Goal: Answer question/provide support: Answer question/provide support

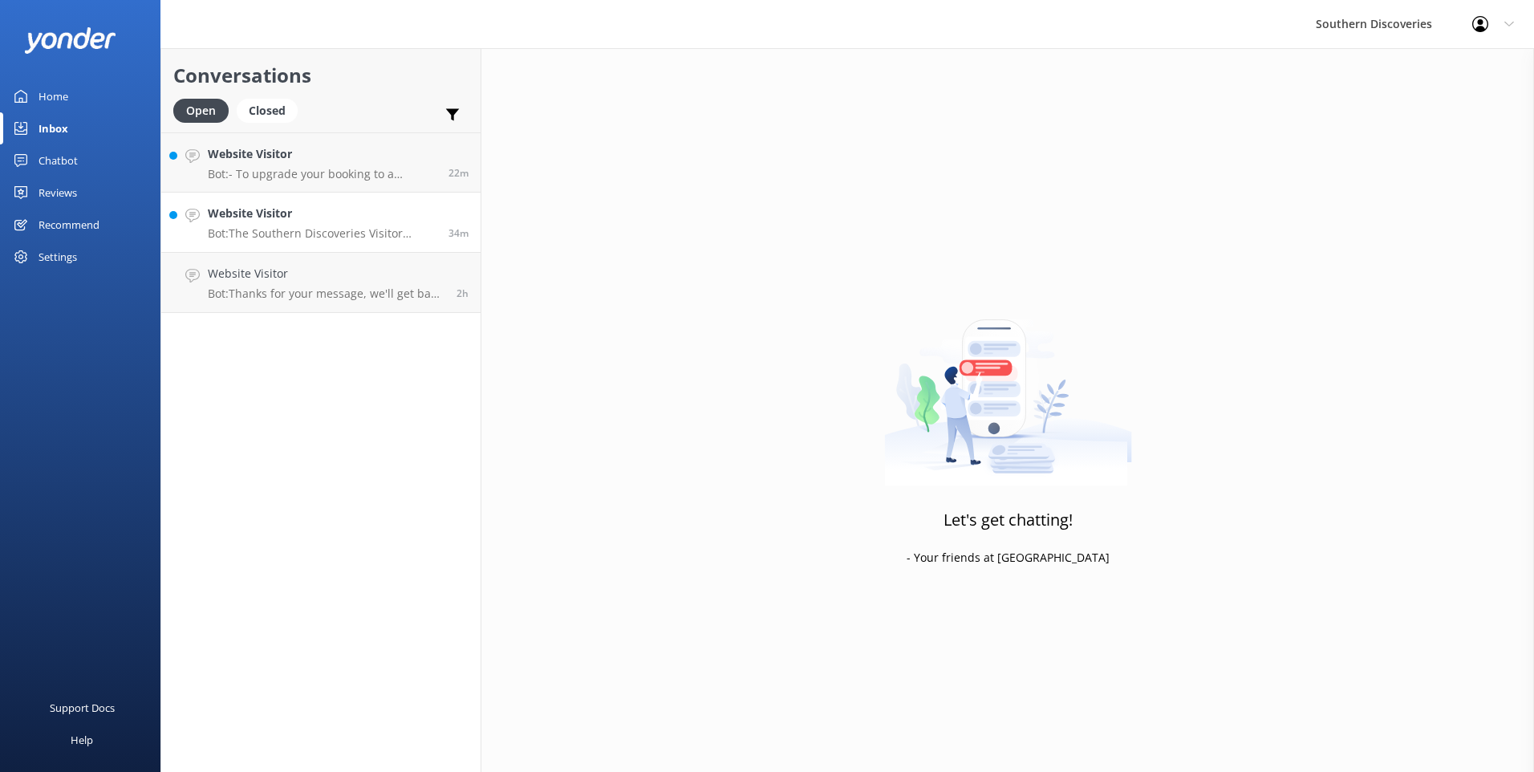
click at [412, 207] on h4 "Website Visitor" at bounding box center [322, 214] width 229 height 18
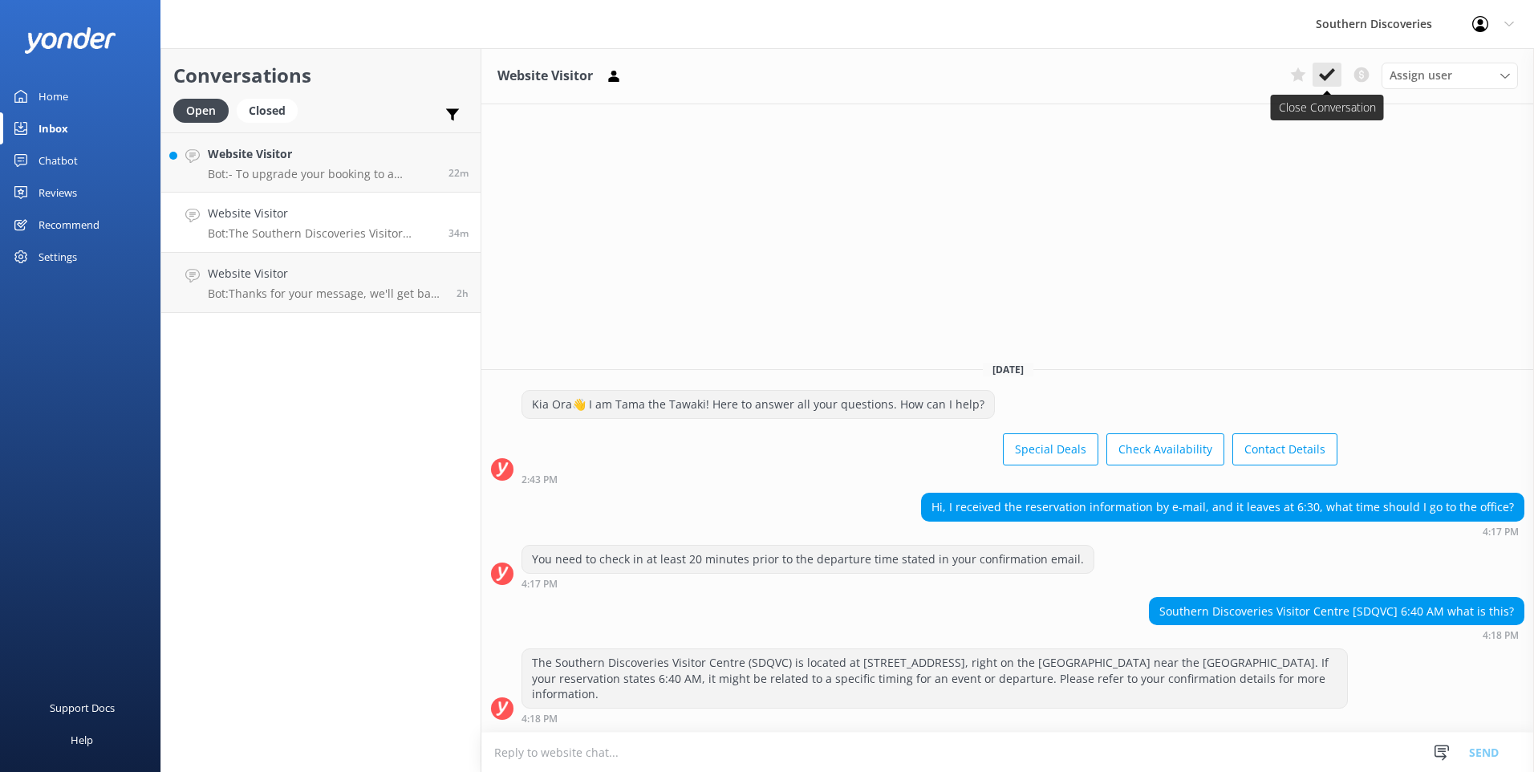
click at [1334, 64] on button at bounding box center [1327, 75] width 29 height 24
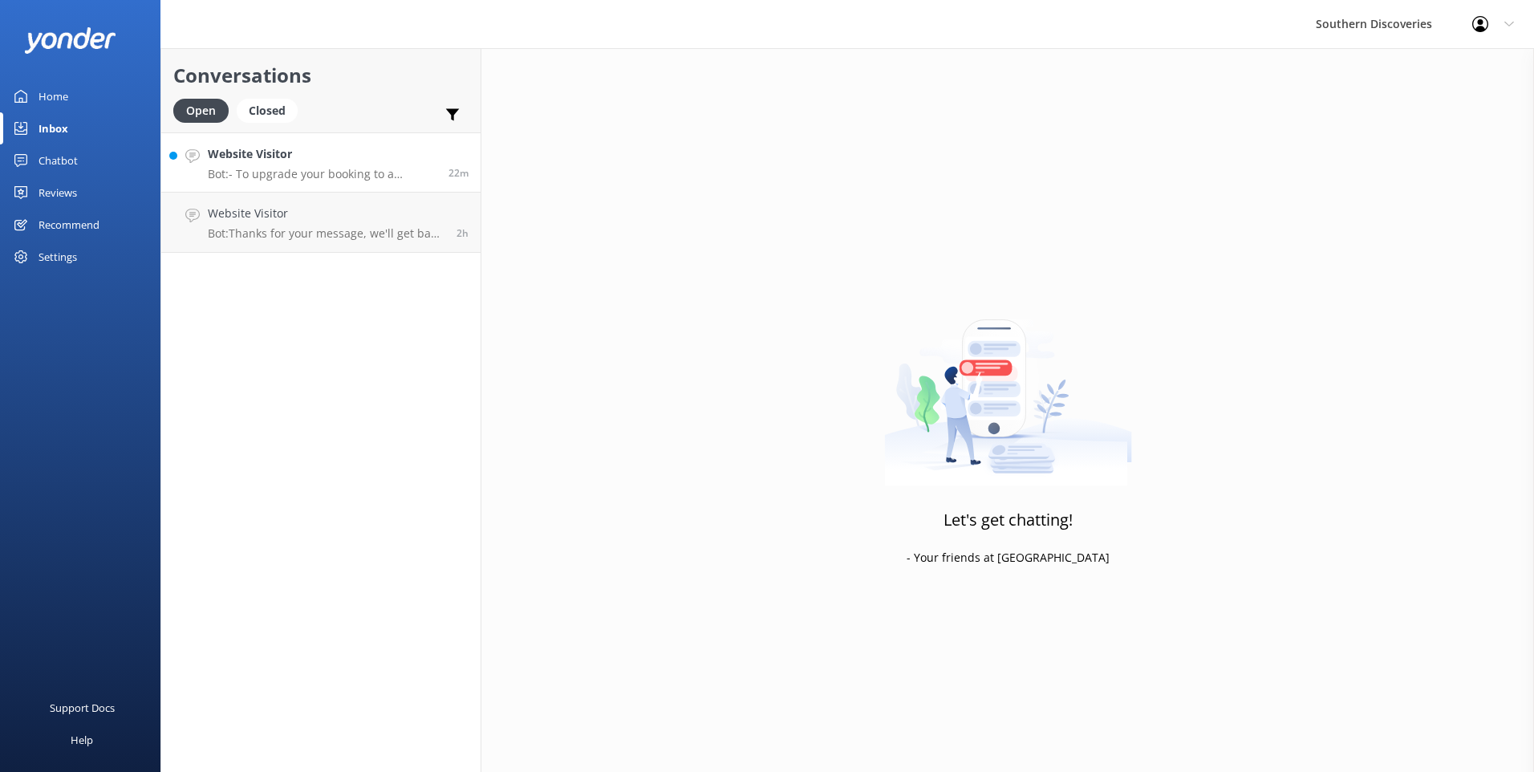
click at [347, 156] on h4 "Website Visitor" at bounding box center [322, 154] width 229 height 18
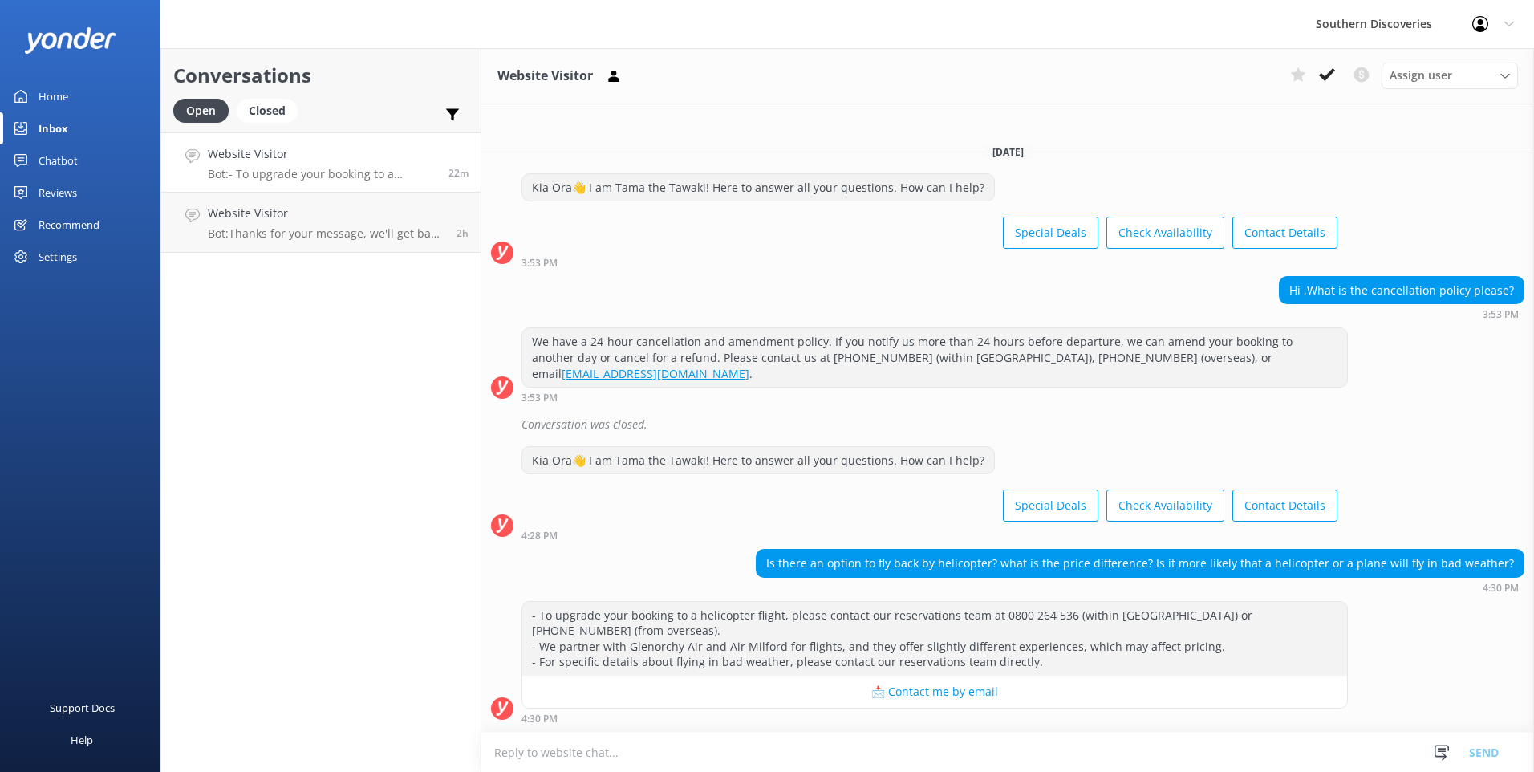
drag, startPoint x: 1331, startPoint y: 80, endPoint x: 1340, endPoint y: 104, distance: 25.6
click at [1331, 79] on icon at bounding box center [1327, 75] width 16 height 16
